Goal: Task Accomplishment & Management: Use online tool/utility

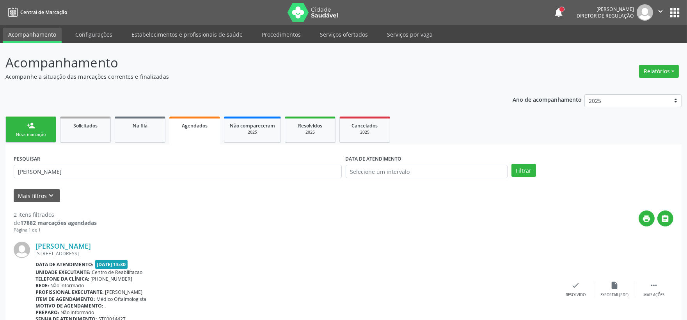
click at [608, 14] on span "Diretor de regulação" at bounding box center [605, 15] width 57 height 7
click at [637, 13] on img at bounding box center [645, 12] width 16 height 16
click at [288, 30] on link "Procedimentos" at bounding box center [281, 35] width 50 height 14
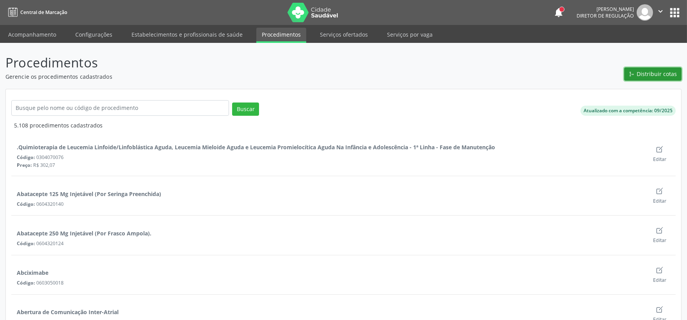
click at [658, 74] on span "Distribuir cotas" at bounding box center [657, 74] width 40 height 8
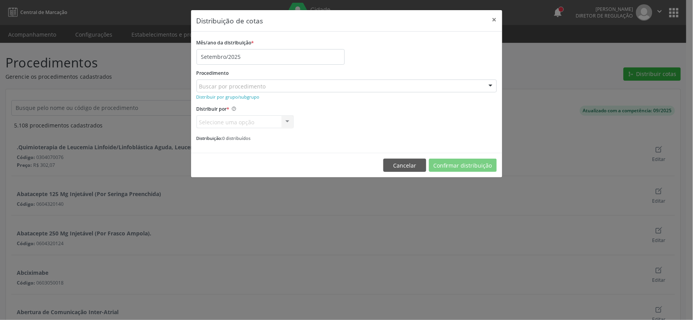
click at [311, 86] on div "Buscar por procedimento" at bounding box center [347, 86] width 300 height 13
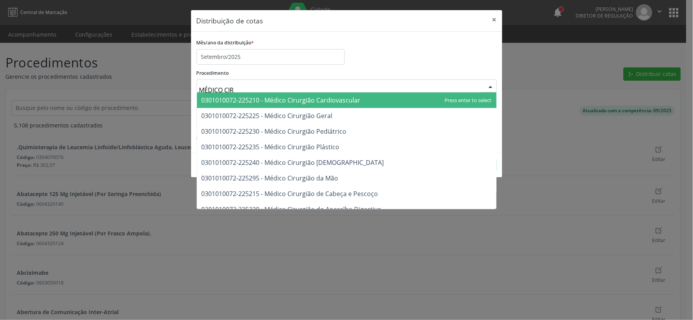
type input "MÉDICO CIRU"
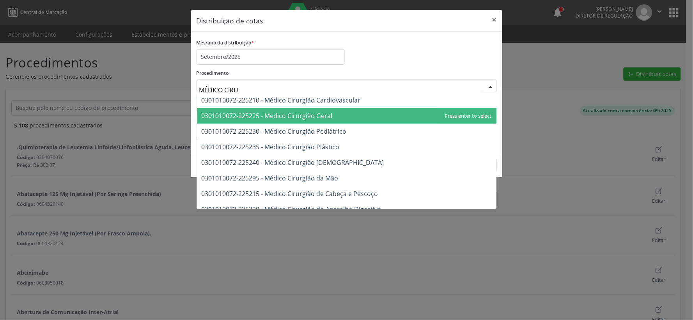
click at [323, 111] on span "0301010072-225225 - Médico Cirurgião Geral" at bounding box center [347, 116] width 300 height 16
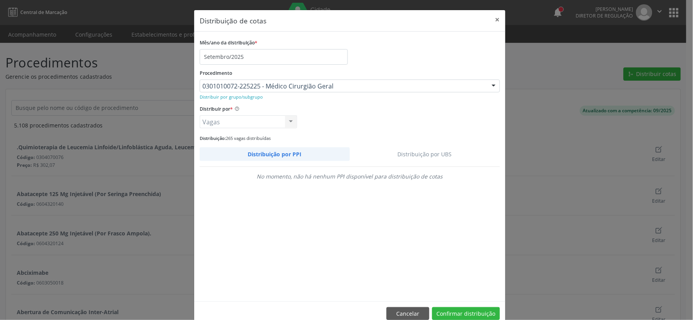
click at [403, 150] on link "Distribuição por UBS" at bounding box center [425, 154] width 151 height 14
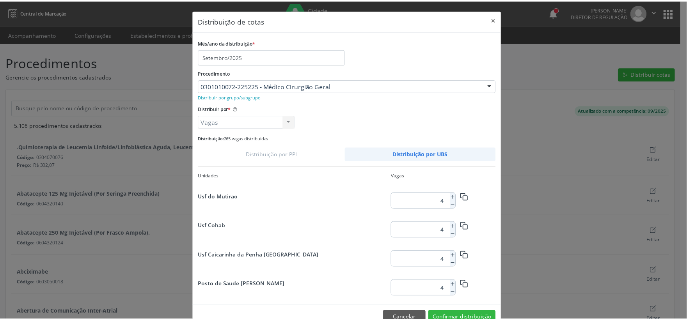
scroll to position [305, 0]
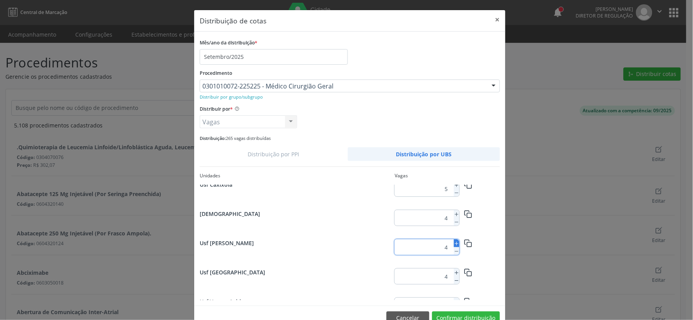
click at [454, 247] on icon at bounding box center [456, 243] width 5 height 5
type input "5"
click at [455, 317] on button "Confirmar distribuição" at bounding box center [466, 318] width 68 height 13
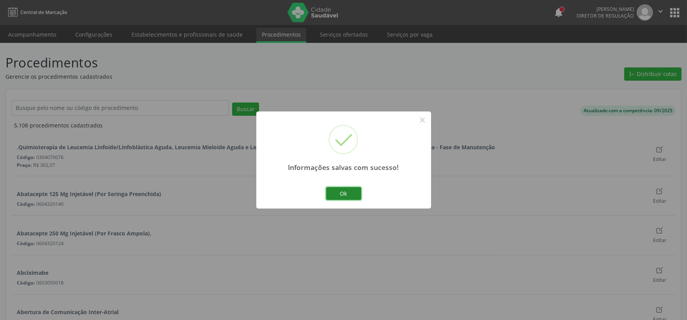
click at [331, 196] on button "Ok" at bounding box center [343, 193] width 35 height 13
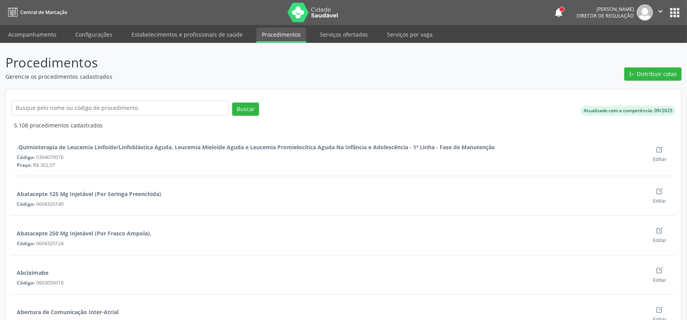
click at [677, 12] on button "apps" at bounding box center [675, 13] width 14 height 14
click at [644, 13] on img at bounding box center [645, 12] width 16 height 16
